Goal: Task Accomplishment & Management: Use online tool/utility

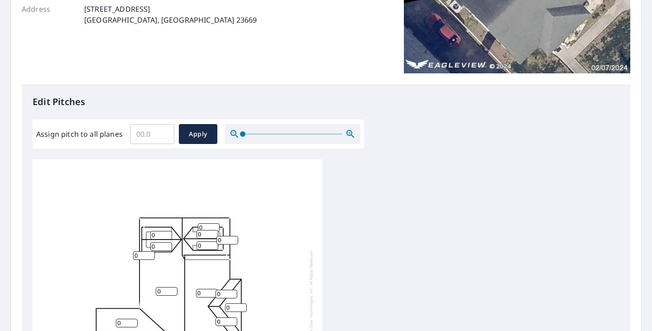
scroll to position [226, 0]
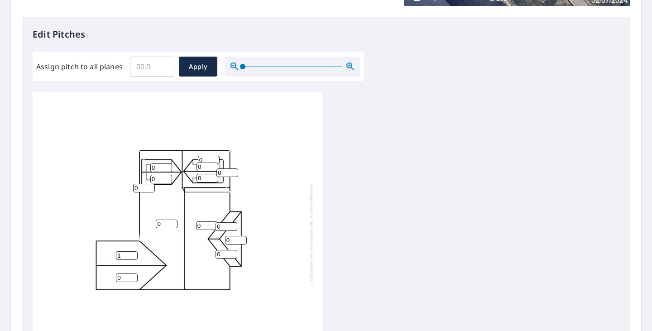
click at [133, 253] on input "1" at bounding box center [127, 255] width 22 height 9
click at [133, 253] on input "2" at bounding box center [127, 255] width 22 height 9
click at [133, 253] on input "3" at bounding box center [127, 255] width 22 height 9
click at [133, 253] on input "4" at bounding box center [127, 255] width 22 height 9
click at [133, 253] on input "5" at bounding box center [127, 255] width 22 height 9
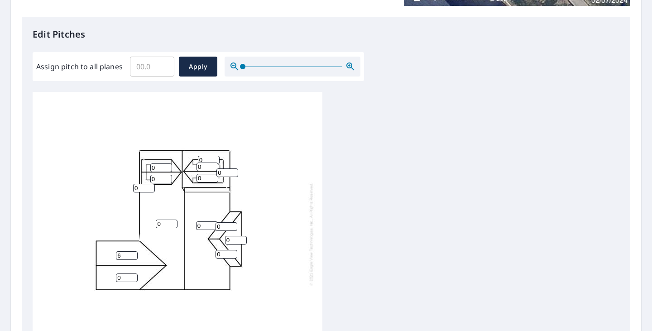
click at [133, 253] on input "6" at bounding box center [127, 255] width 22 height 9
click at [133, 251] on input "6" at bounding box center [127, 255] width 22 height 9
click at [133, 252] on input "6" at bounding box center [127, 255] width 22 height 9
type input "7"
click at [134, 253] on input "7" at bounding box center [127, 255] width 22 height 9
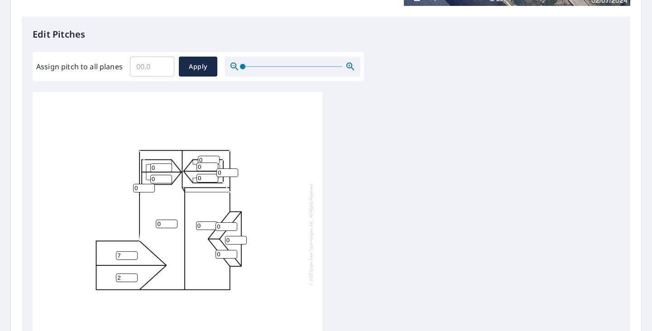
click at [132, 276] on input "2" at bounding box center [127, 277] width 22 height 9
click at [132, 276] on input "3" at bounding box center [127, 277] width 22 height 9
click at [132, 276] on input "4" at bounding box center [127, 277] width 22 height 9
click at [132, 276] on input "5" at bounding box center [127, 277] width 22 height 9
click at [132, 276] on input "6" at bounding box center [127, 277] width 22 height 9
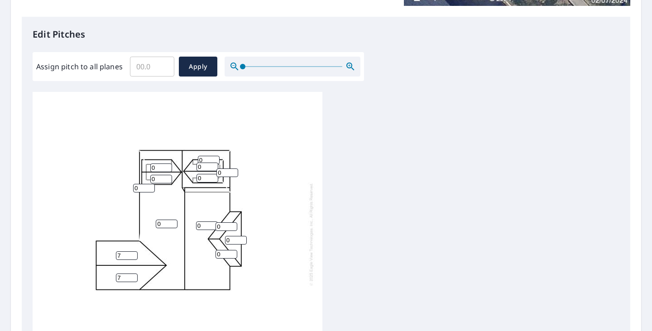
type input "7"
click at [132, 276] on input "7" at bounding box center [127, 277] width 22 height 9
click at [164, 63] on input "0.1" at bounding box center [152, 66] width 44 height 25
click at [164, 63] on input "0.4" at bounding box center [152, 66] width 44 height 25
click at [164, 63] on input "0.5" at bounding box center [152, 66] width 44 height 25
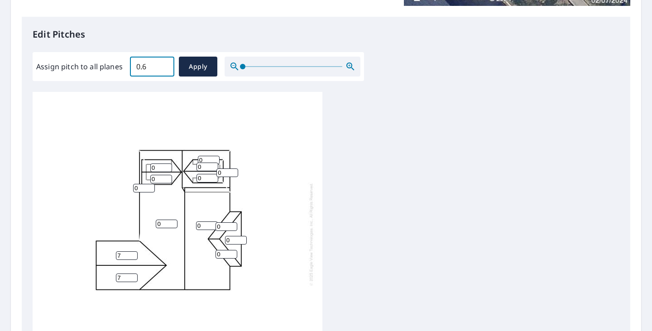
click at [164, 63] on input "0.6" at bounding box center [152, 66] width 44 height 25
click at [164, 63] on input "0.7" at bounding box center [152, 66] width 44 height 25
click at [164, 63] on input "0.8" at bounding box center [152, 66] width 44 height 25
click at [164, 63] on input "0.9" at bounding box center [152, 66] width 44 height 25
click at [164, 63] on input "1" at bounding box center [152, 66] width 44 height 25
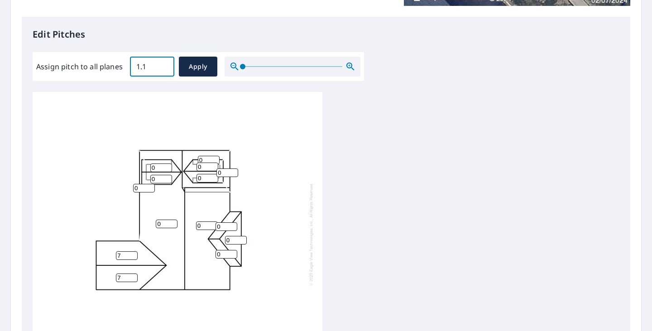
click at [164, 63] on input "1.1" at bounding box center [152, 66] width 44 height 25
click at [164, 63] on input "1.2" at bounding box center [152, 66] width 44 height 25
click at [164, 63] on input "1.3" at bounding box center [152, 66] width 44 height 25
click at [164, 63] on input "1.4" at bounding box center [152, 66] width 44 height 25
click at [164, 63] on input "6" at bounding box center [152, 66] width 44 height 25
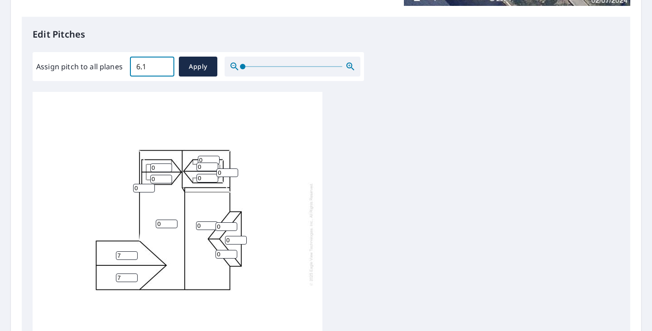
click at [164, 63] on input "6.1" at bounding box center [152, 66] width 44 height 25
click at [164, 63] on input "6.2" at bounding box center [152, 66] width 44 height 25
click at [164, 63] on input "6.3" at bounding box center [152, 66] width 44 height 25
click at [164, 63] on input "6.4" at bounding box center [152, 66] width 44 height 25
click at [164, 63] on input "6.5" at bounding box center [152, 66] width 44 height 25
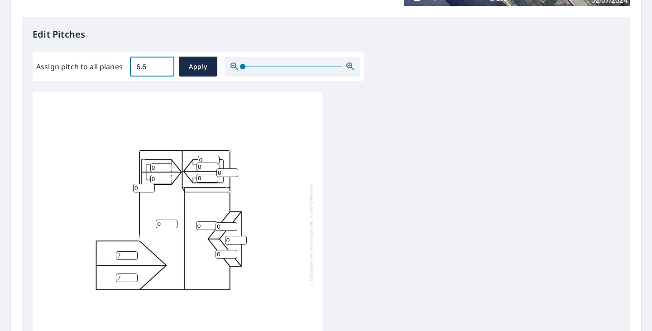
click at [164, 63] on input "6.6" at bounding box center [152, 66] width 44 height 25
click at [164, 63] on input "6.7" at bounding box center [152, 66] width 44 height 25
click at [164, 63] on input "6.8" at bounding box center [152, 66] width 44 height 25
click at [164, 63] on input "6.9" at bounding box center [152, 66] width 44 height 25
type input "7"
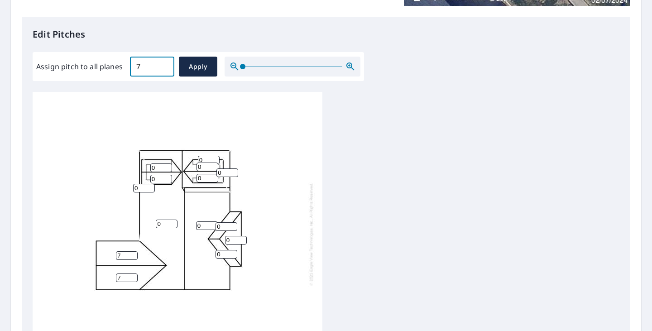
click at [164, 63] on input "7" at bounding box center [152, 66] width 44 height 25
click at [190, 70] on span "Apply" at bounding box center [198, 66] width 24 height 11
type input "7"
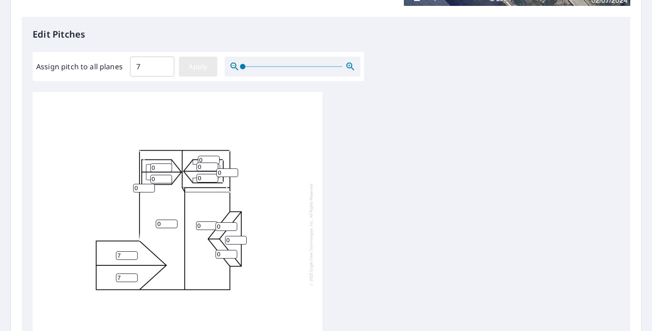
type input "7"
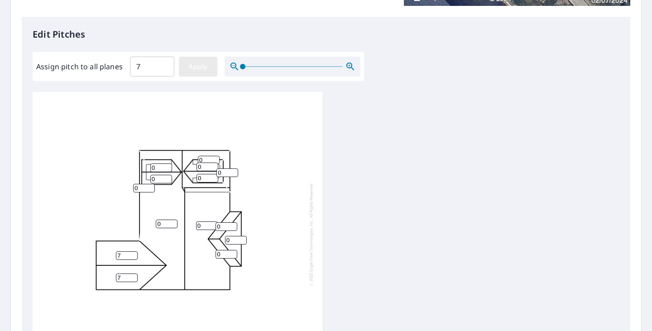
type input "7"
click at [214, 178] on input "6" at bounding box center [207, 178] width 22 height 9
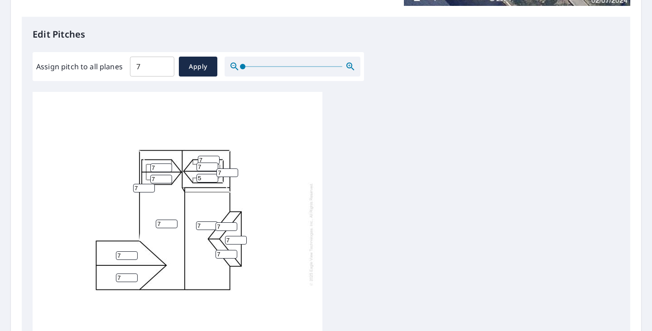
click at [214, 178] on input "5" at bounding box center [207, 178] width 22 height 9
type input "4"
click at [214, 178] on input "4" at bounding box center [207, 178] width 22 height 9
click at [213, 168] on input "6" at bounding box center [207, 166] width 22 height 9
click at [213, 168] on input "3" at bounding box center [207, 166] width 22 height 9
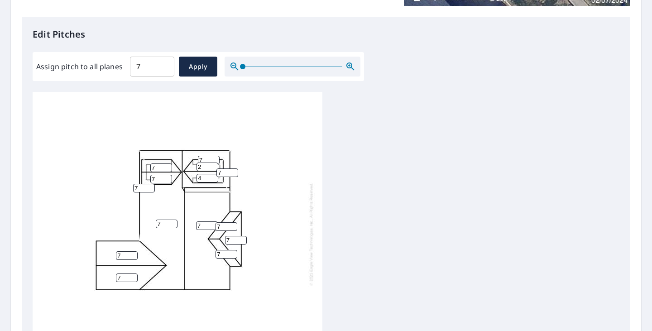
click at [213, 168] on input "2" at bounding box center [207, 166] width 22 height 9
click at [213, 168] on input "1" at bounding box center [207, 166] width 22 height 9
click at [213, 168] on input "0" at bounding box center [207, 166] width 22 height 9
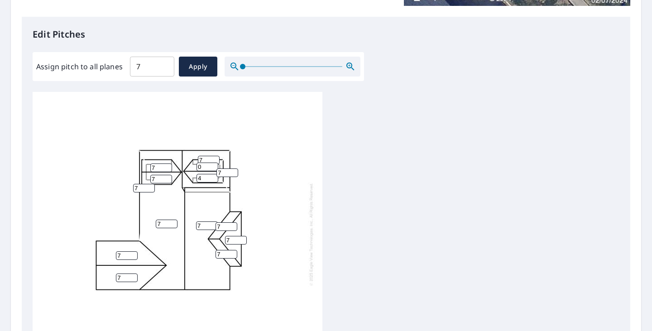
click at [213, 168] on input "0" at bounding box center [207, 166] width 22 height 9
click at [211, 165] on input "1" at bounding box center [207, 166] width 22 height 9
click at [211, 165] on input "2" at bounding box center [207, 166] width 22 height 9
click at [211, 165] on input "3" at bounding box center [207, 166] width 22 height 9
type input "4"
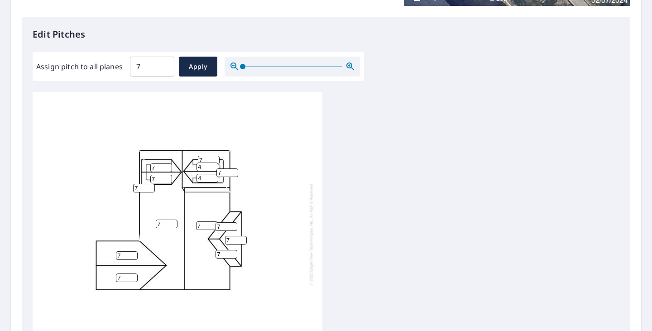
click at [211, 165] on input "4" at bounding box center [207, 166] width 22 height 9
click at [167, 169] on input "6" at bounding box center [161, 167] width 22 height 9
click at [167, 169] on input "5" at bounding box center [161, 167] width 22 height 9
type input "4"
click at [167, 169] on input "4" at bounding box center [161, 167] width 22 height 9
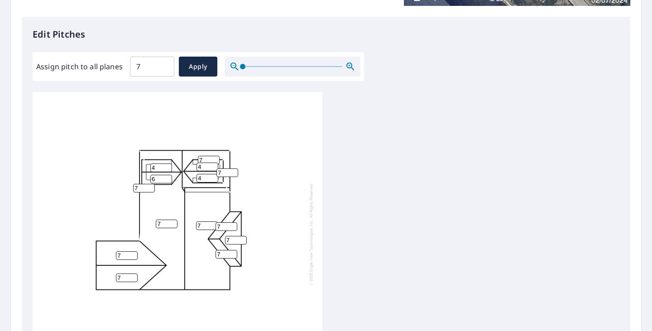
click at [167, 179] on input "6" at bounding box center [161, 179] width 22 height 9
click at [167, 179] on input "5" at bounding box center [161, 179] width 22 height 9
type input "4"
click at [167, 179] on input "4" at bounding box center [161, 179] width 22 height 9
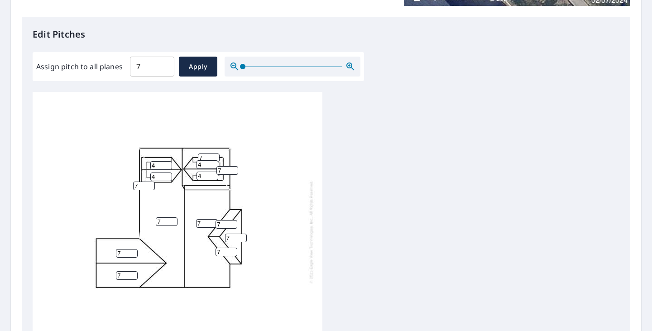
scroll to position [385, 0]
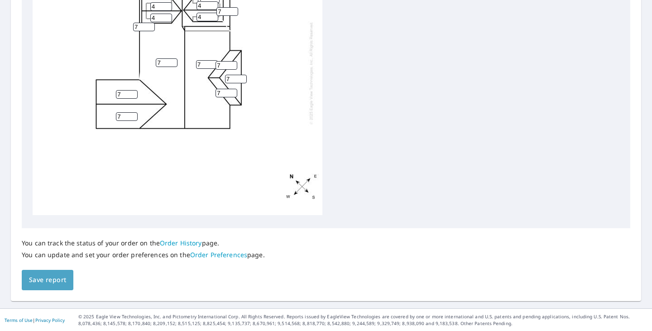
click at [53, 278] on span "Save report" at bounding box center [47, 279] width 37 height 11
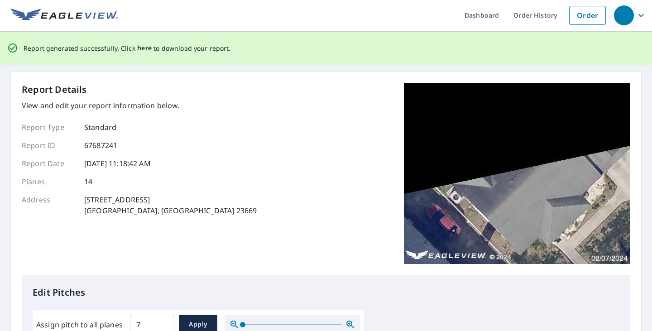
scroll to position [0, 0]
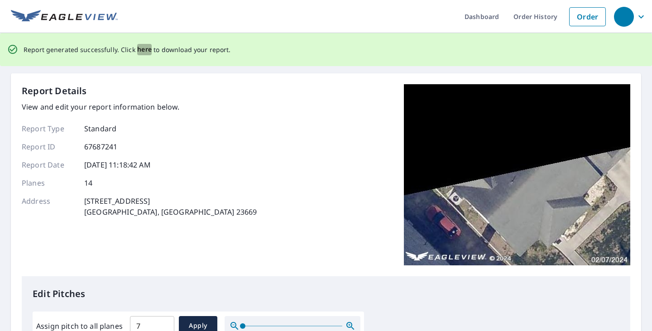
click at [147, 49] on span "here" at bounding box center [144, 49] width 15 height 11
click at [141, 49] on span "here" at bounding box center [144, 49] width 15 height 11
